Goal: Find specific page/section: Find specific page/section

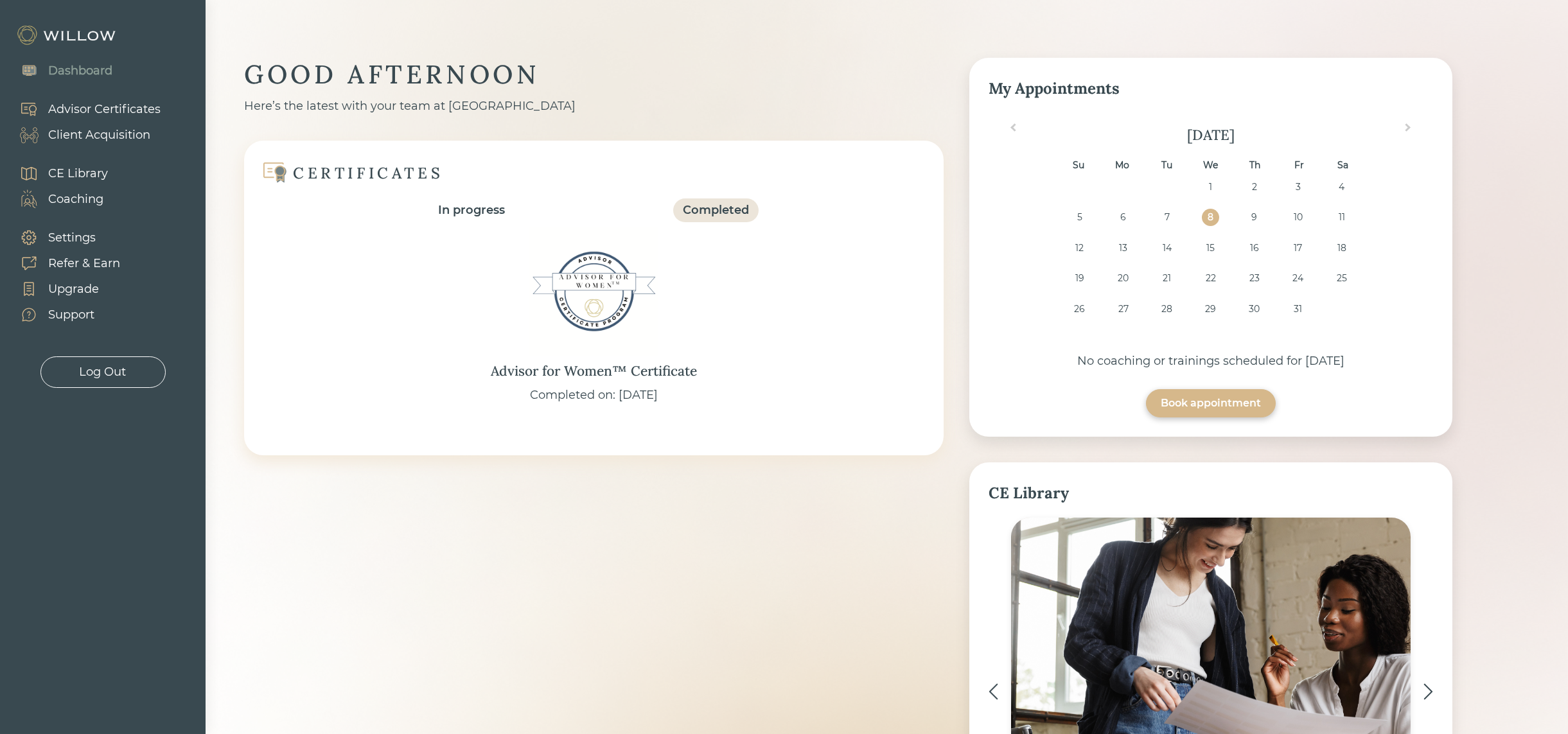
click at [112, 136] on div "Client Acquisition" at bounding box center [99, 135] width 102 height 17
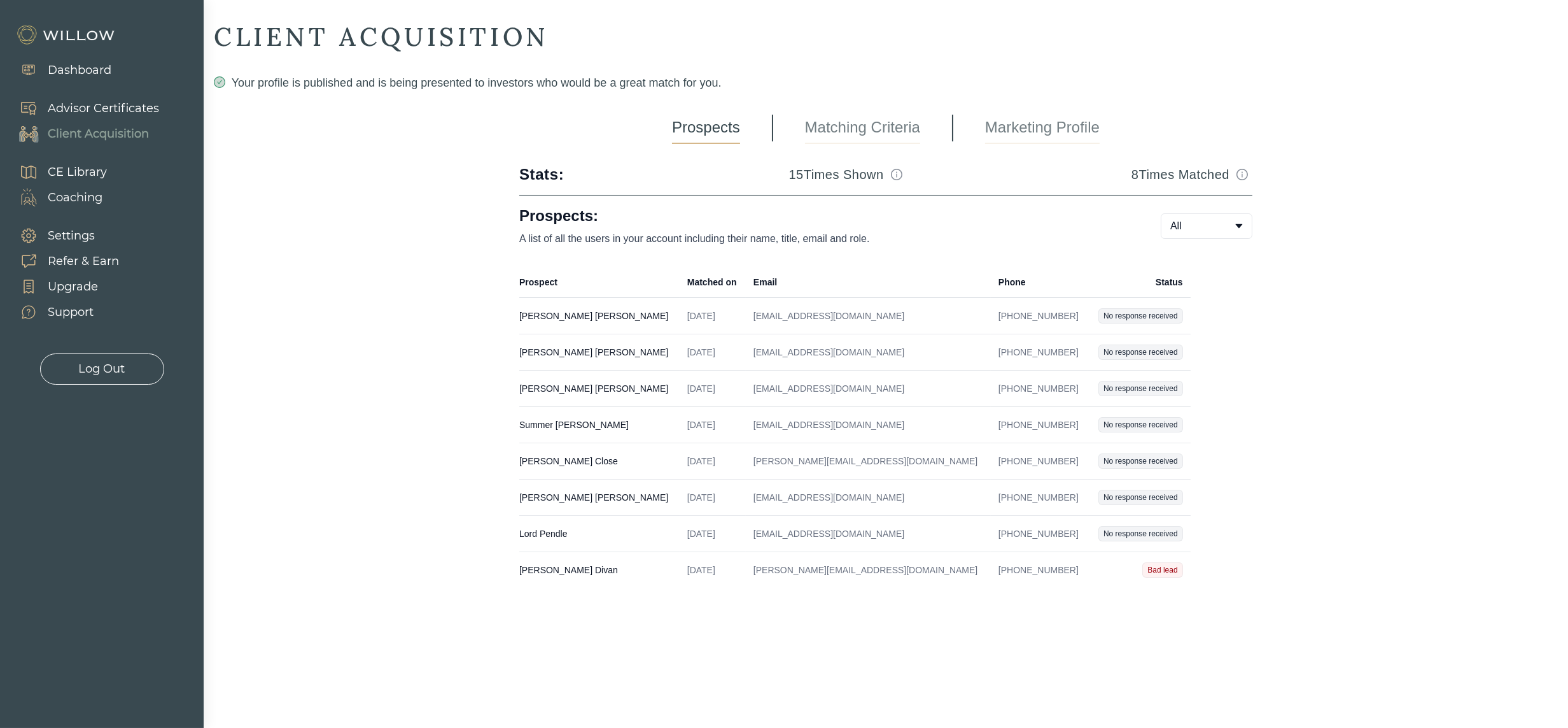
click at [930, 131] on div "Prospects Matching Criteria Marketing Profile" at bounding box center [886, 128] width 428 height 32
click at [895, 125] on link "Matching Criteria" at bounding box center [862, 128] width 115 height 32
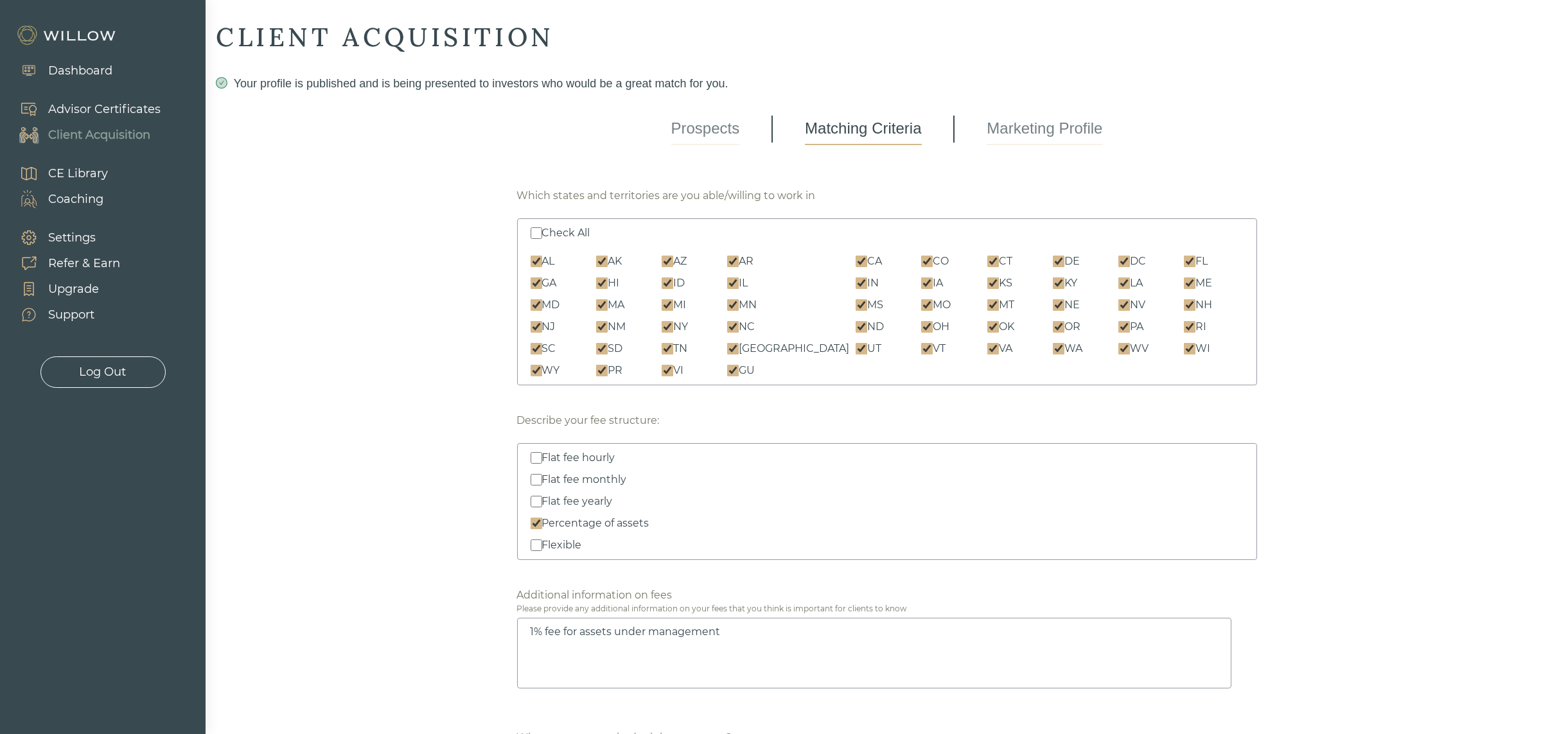
click at [1067, 129] on link "Marketing Profile" at bounding box center [1045, 129] width 116 height 32
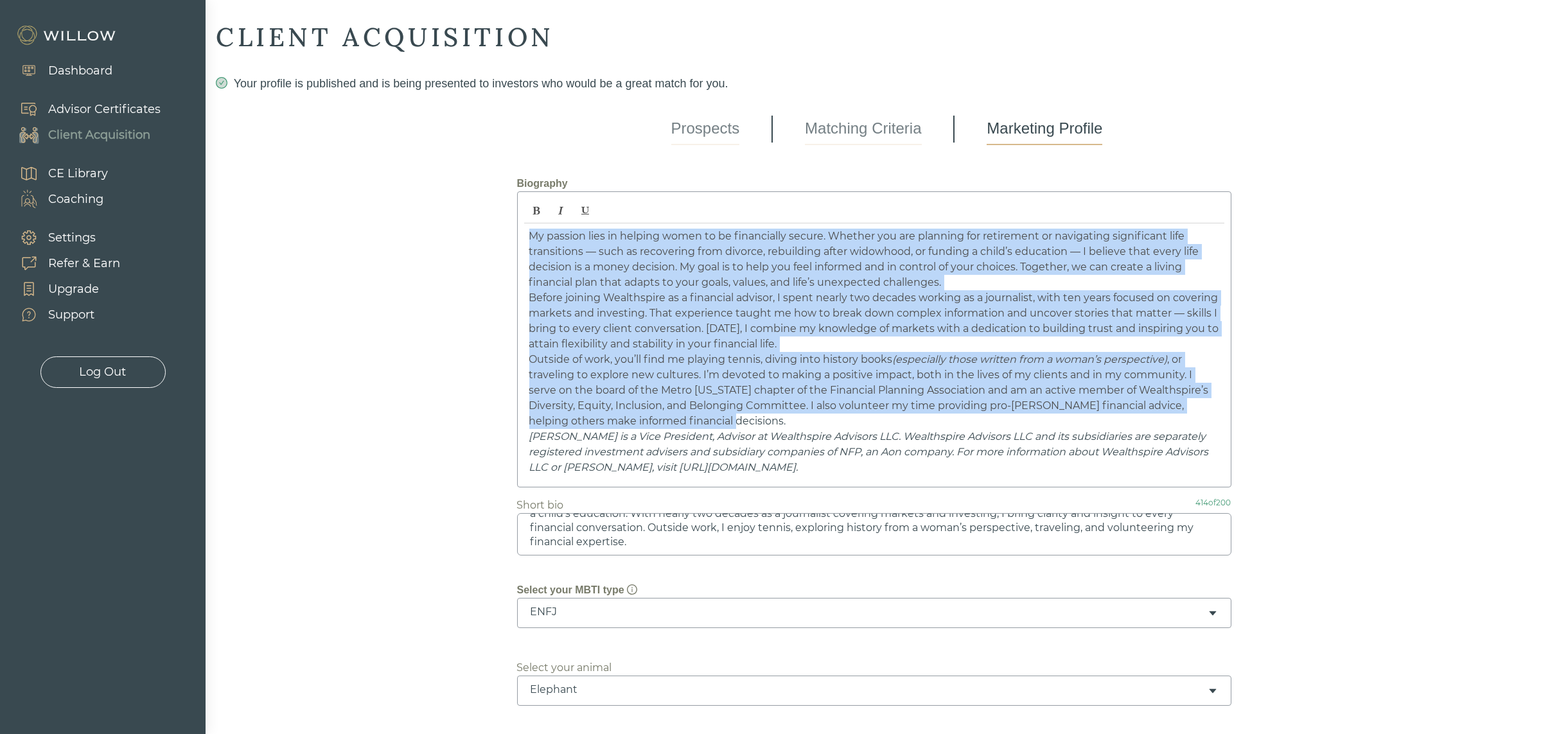
drag, startPoint x: 527, startPoint y: 237, endPoint x: 764, endPoint y: 414, distance: 295.8
click at [764, 414] on div "My passion lies in helping women to be financially secure. Whether you are plan…" at bounding box center [874, 352] width 700 height 257
copy div "Lo ipsumdo sita co adipisc elits do ei temporincid utlabo. Etdolor mag ali enim…"
